Goal: Information Seeking & Learning: Find specific fact

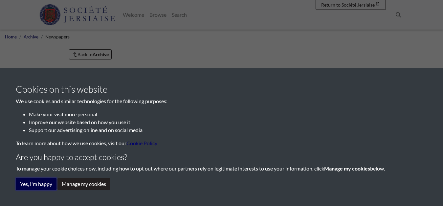
click at [31, 184] on button "Yes, I'm happy" at bounding box center [36, 184] width 41 height 12
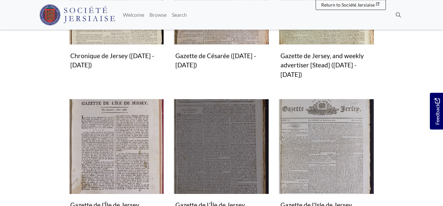
scroll to position [234, 0]
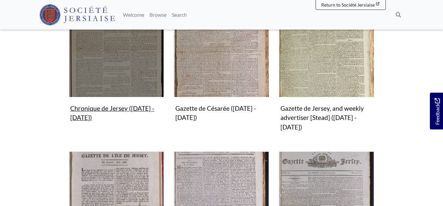
click at [104, 110] on figure "Chronique de Jersey (1814 - 1959) Collection" at bounding box center [116, 63] width 95 height 122
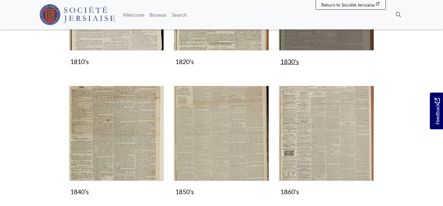
scroll to position [201, 0]
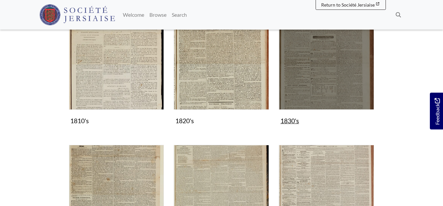
click at [333, 92] on img "Subcollection" at bounding box center [326, 61] width 95 height 95
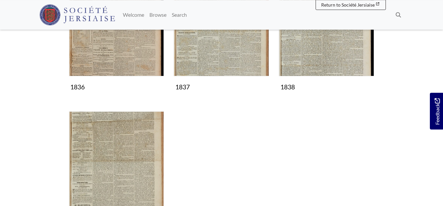
scroll to position [469, 0]
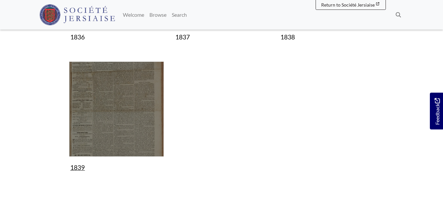
click at [87, 108] on img "Subcollection" at bounding box center [116, 108] width 95 height 95
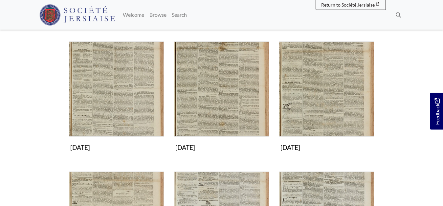
scroll to position [234, 0]
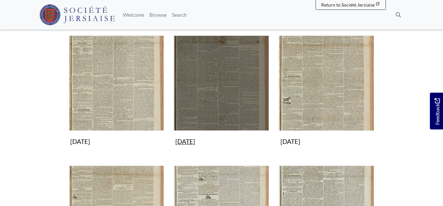
click at [214, 106] on img "Subcollection" at bounding box center [221, 82] width 95 height 95
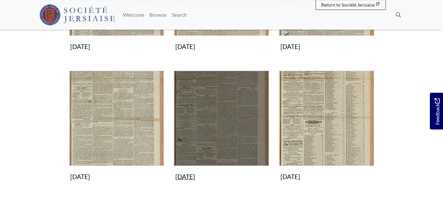
scroll to position [368, 0]
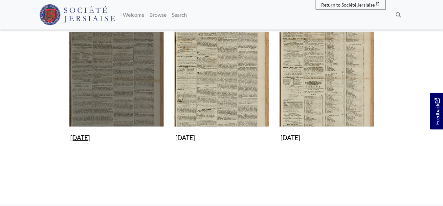
click at [117, 99] on img "Subcollection" at bounding box center [116, 79] width 95 height 95
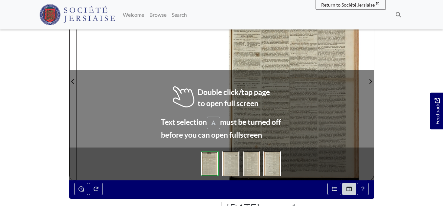
scroll to position [129, 0]
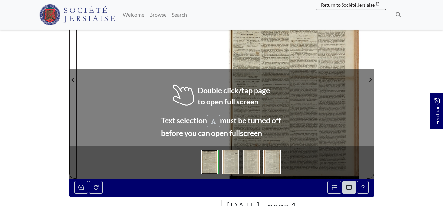
click at [294, 58] on div at bounding box center [294, 75] width 145 height 205
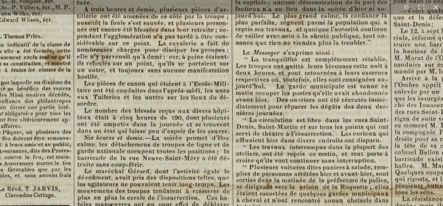
click at [128, 64] on img at bounding box center [259, 185] width 812 height 1149
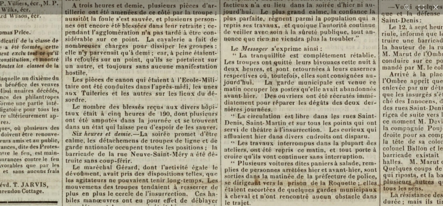
click at [276, 113] on img at bounding box center [247, 181] width 812 height 1149
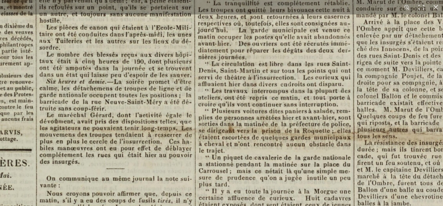
click at [285, 76] on img at bounding box center [221, 129] width 812 height 1149
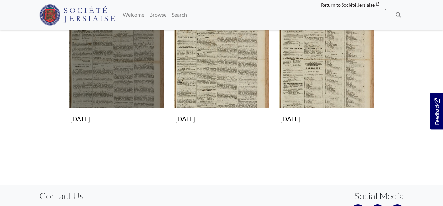
scroll to position [402, 0]
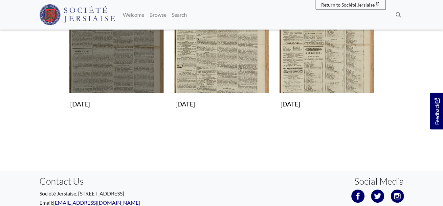
click at [100, 67] on img "Subcollection" at bounding box center [116, 45] width 95 height 95
click at [117, 88] on img "Subcollection" at bounding box center [116, 45] width 95 height 95
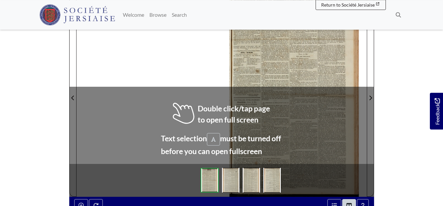
scroll to position [111, 0]
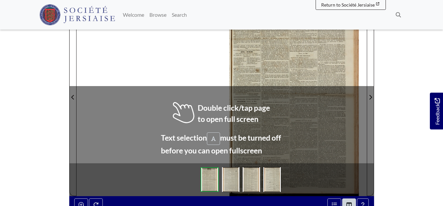
click at [265, 182] on img at bounding box center [271, 179] width 17 height 25
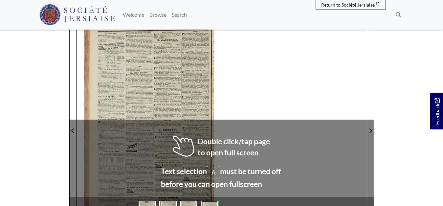
scroll to position [111, 0]
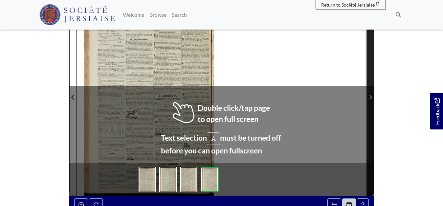
click at [369, 97] on icon "Next Page" at bounding box center [370, 97] width 3 height 5
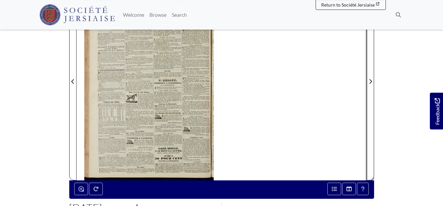
scroll to position [145, 0]
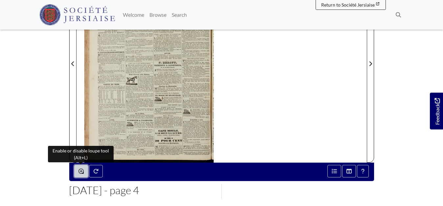
click at [78, 168] on button "Enable or disable loupe tool (Alt+L)" at bounding box center [81, 171] width 14 height 12
click at [82, 171] on icon "Enable or disable loupe tool (Alt+L)" at bounding box center [80, 170] width 5 height 5
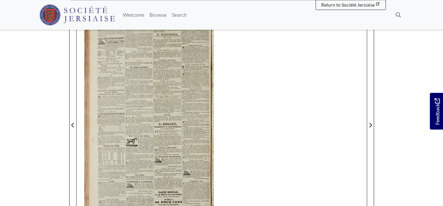
scroll to position [111, 0]
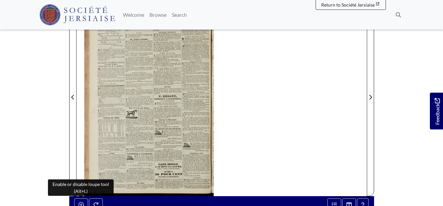
click at [155, 104] on div at bounding box center [148, 92] width 145 height 205
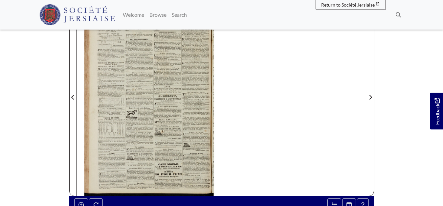
click at [157, 104] on div at bounding box center [148, 92] width 145 height 205
click at [199, 115] on div at bounding box center [148, 92] width 145 height 205
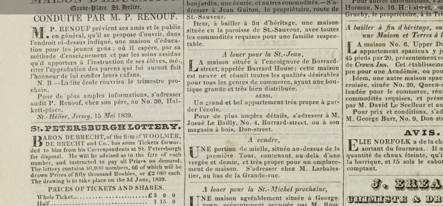
click at [233, 78] on img at bounding box center [318, 168] width 812 height 1149
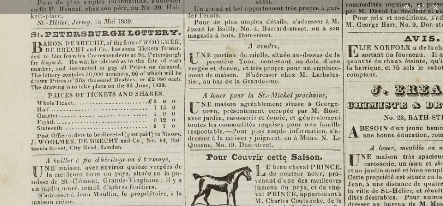
click at [253, 69] on img at bounding box center [318, 74] width 812 height 1149
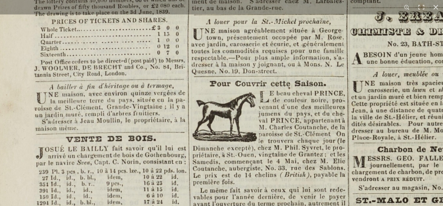
click at [263, 93] on img at bounding box center [321, 1] width 812 height 1149
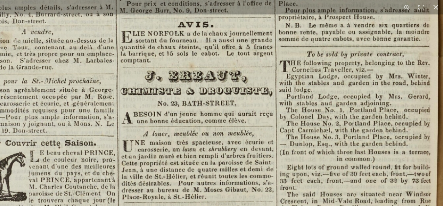
click at [246, 182] on img at bounding box center [92, 60] width 812 height 1149
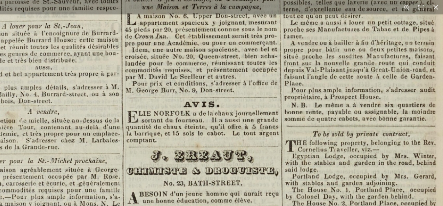
click at [231, 150] on img at bounding box center [97, 140] width 812 height 1149
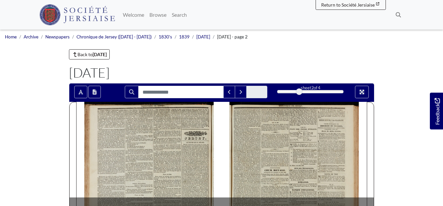
drag, startPoint x: 277, startPoint y: 93, endPoint x: 297, endPoint y: 93, distance: 20.4
click at [297, 93] on div at bounding box center [299, 91] width 7 height 7
click at [202, 90] on input "Search for" at bounding box center [180, 92] width 85 height 12
type input "********"
